Goal: Check status: Check status

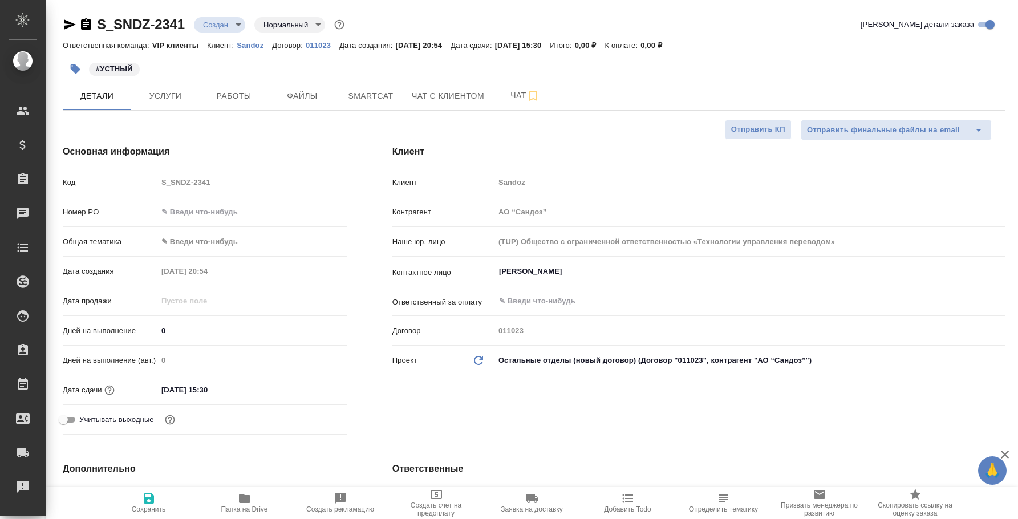
select select "RU"
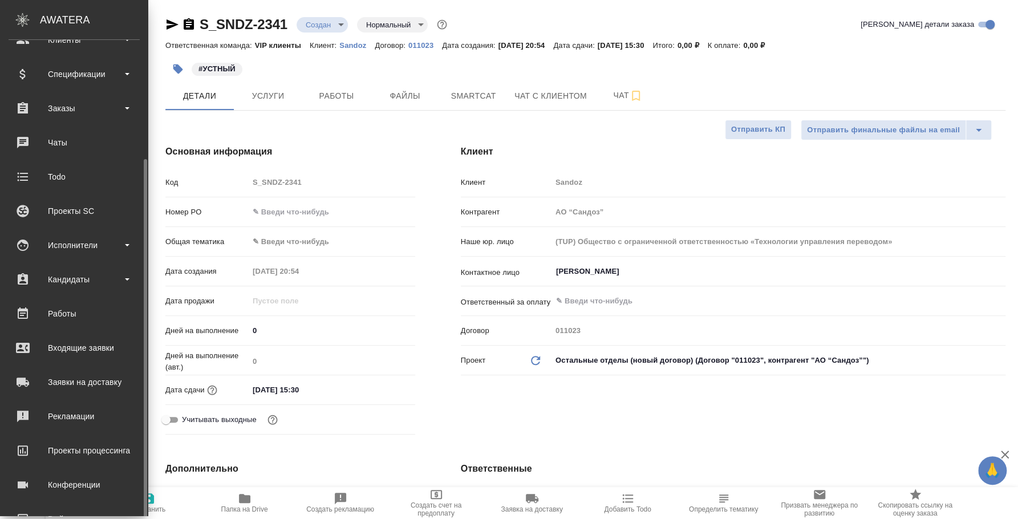
scroll to position [104, 0]
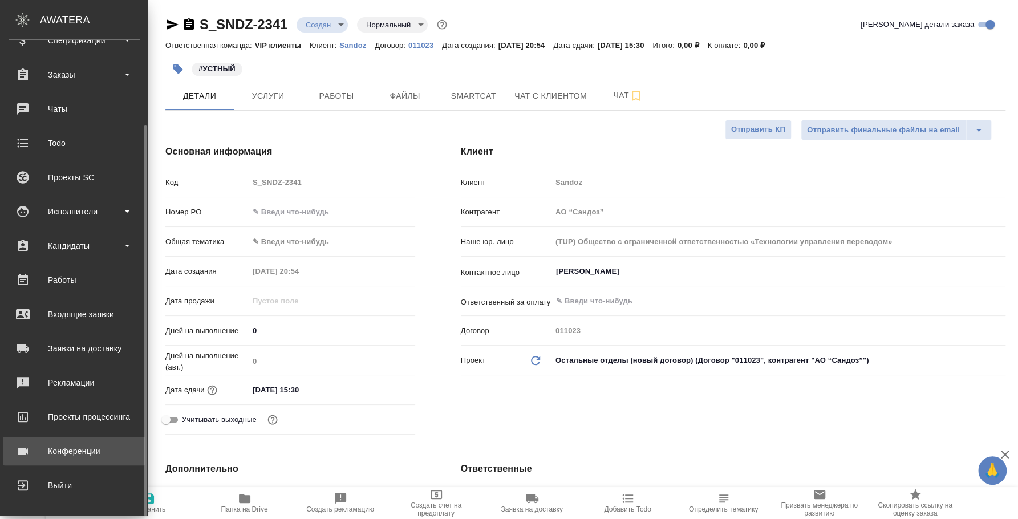
click at [88, 450] on div "Конференции" at bounding box center [74, 450] width 131 height 17
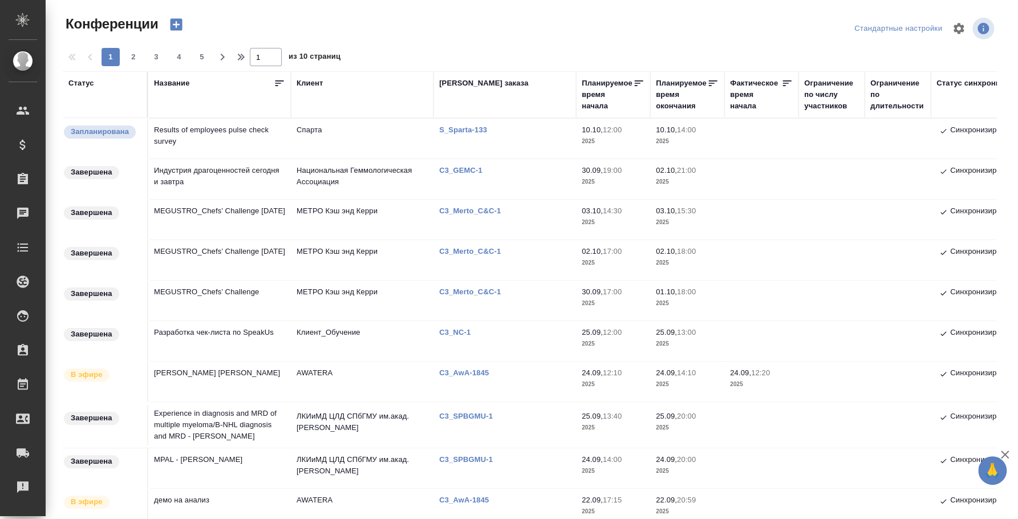
click at [470, 169] on p "C3_GEMC-1" at bounding box center [465, 170] width 52 height 9
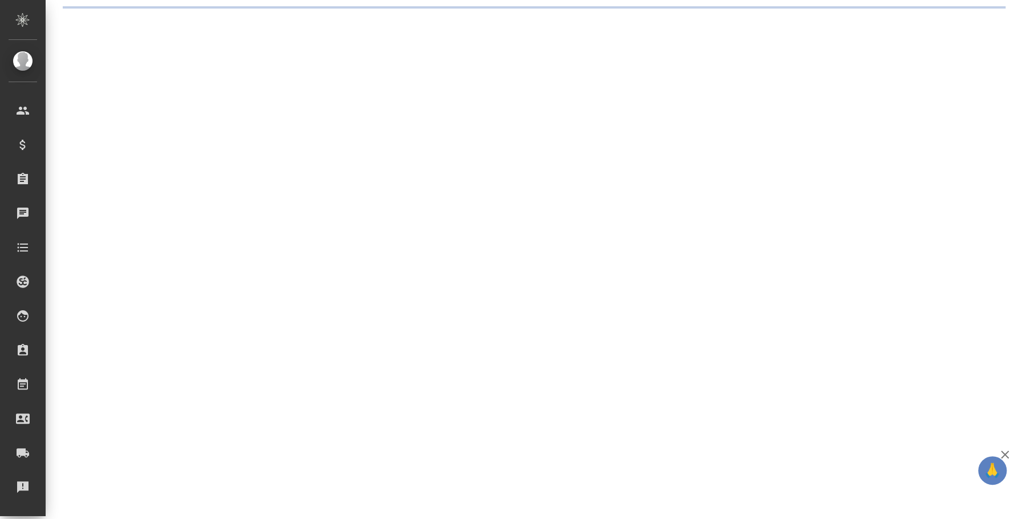
select select "RU"
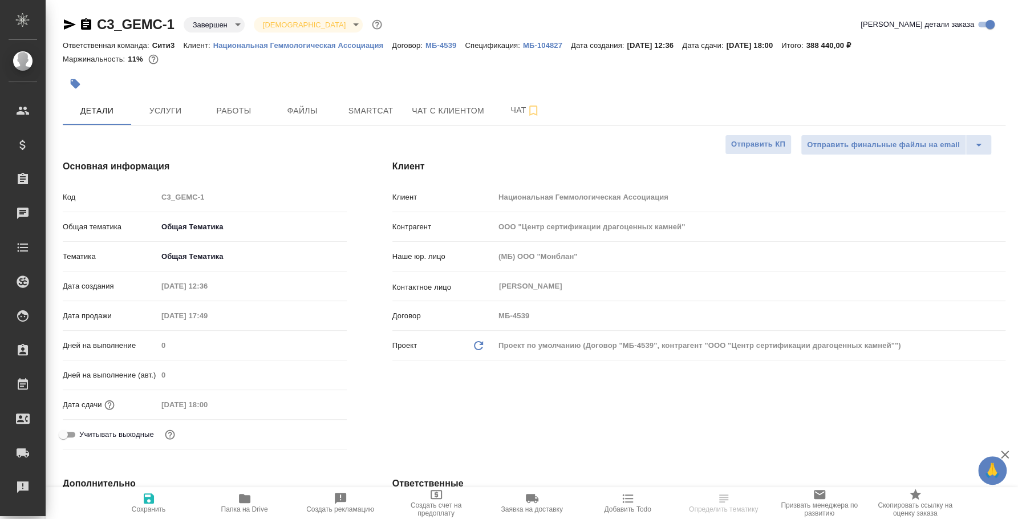
type textarea "x"
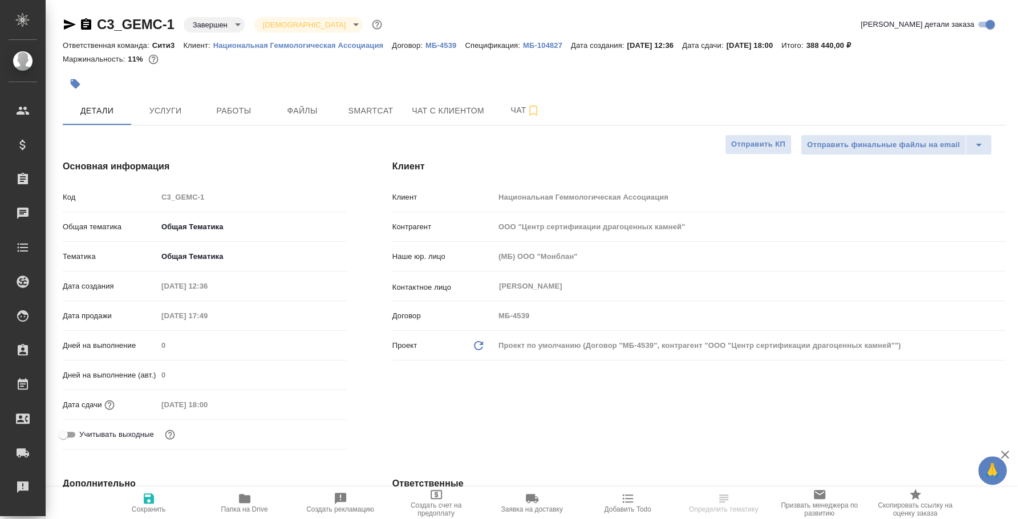
type textarea "x"
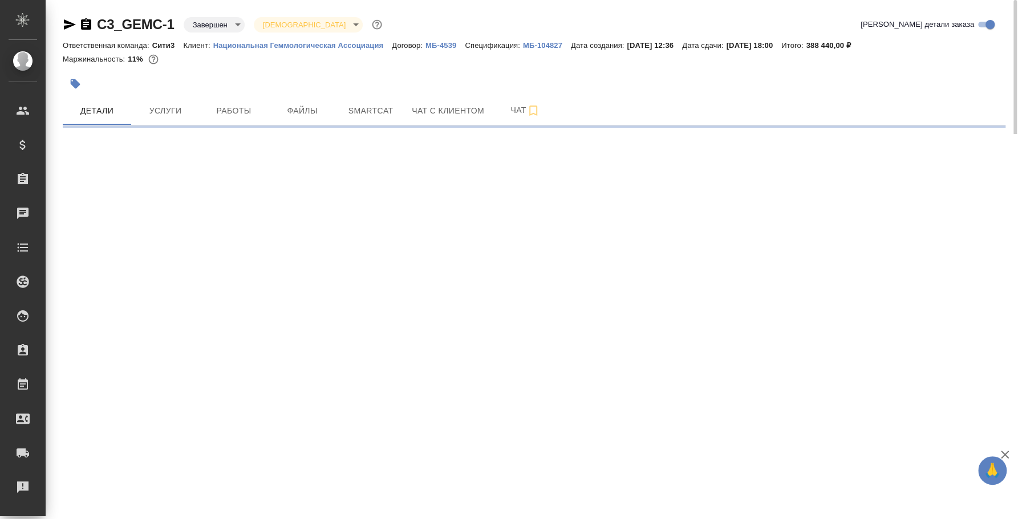
select select "RU"
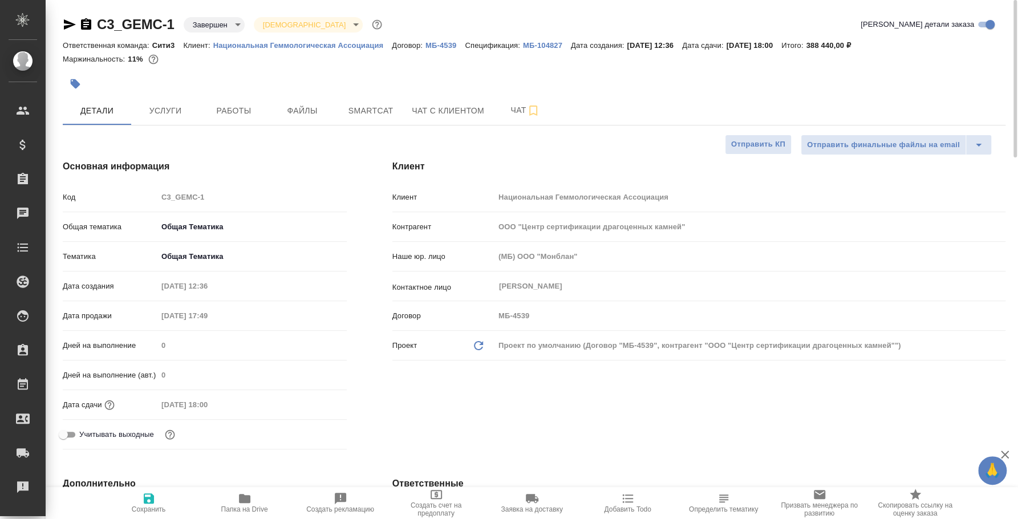
type textarea "x"
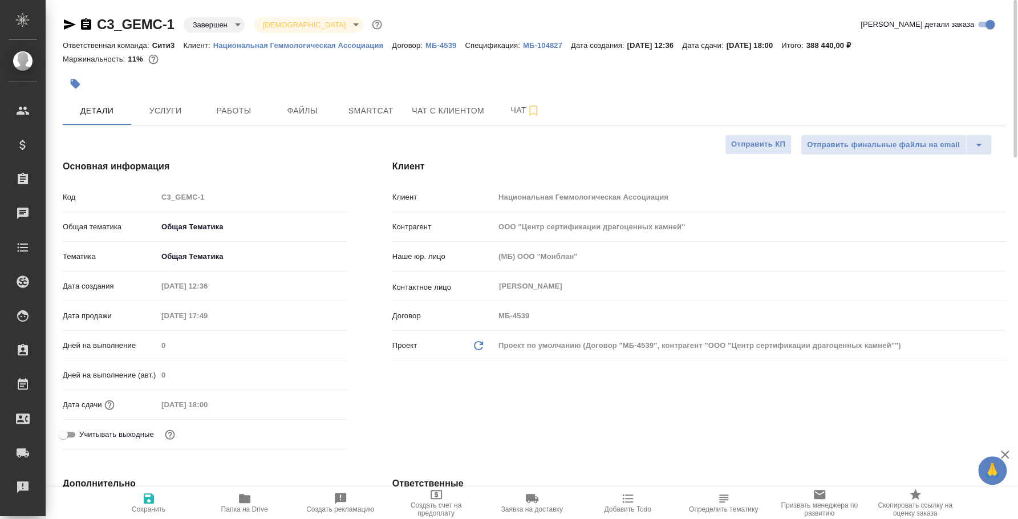
type textarea "x"
